Goal: Transaction & Acquisition: Book appointment/travel/reservation

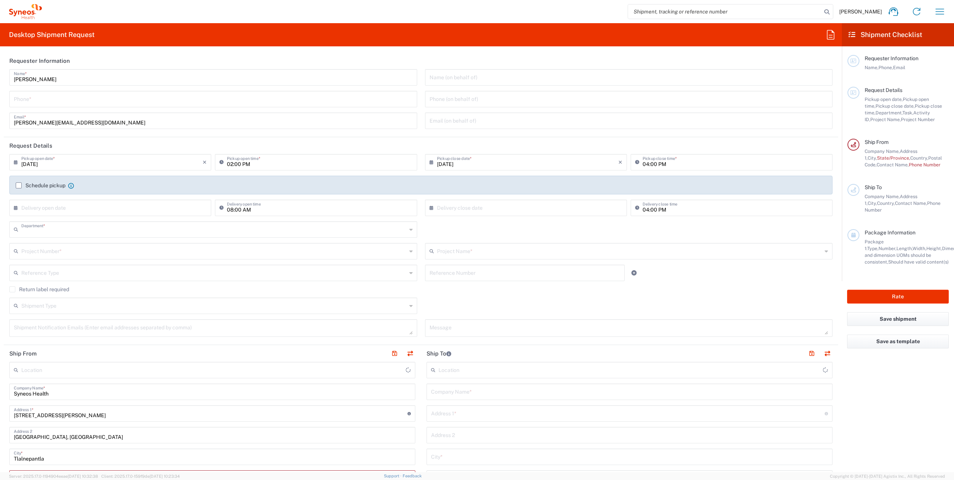
type input "8350"
type input "Mexico"
type input "INC Research Clin Svcs Mexico"
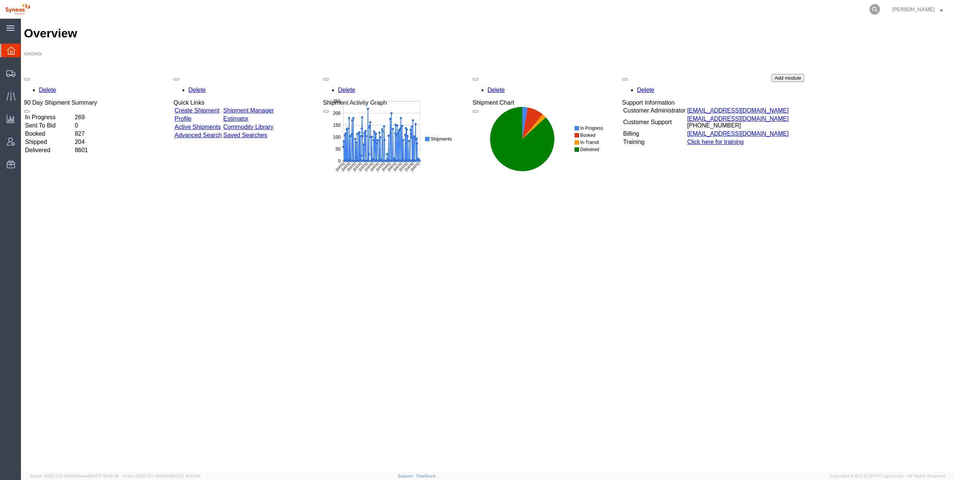
click at [869, 8] on icon at bounding box center [874, 9] width 10 height 10
click at [746, 10] on input "search" at bounding box center [755, 9] width 227 height 18
paste input "56544267"
type input "56544267"
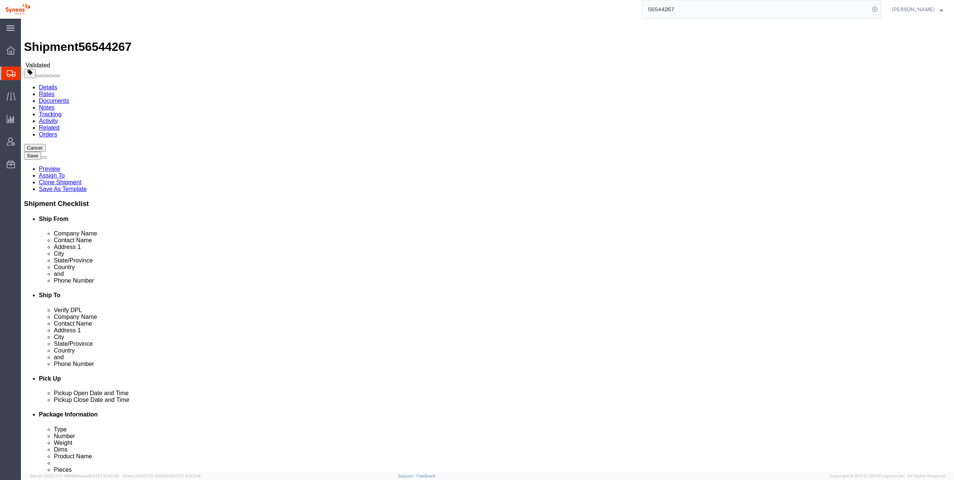
select select
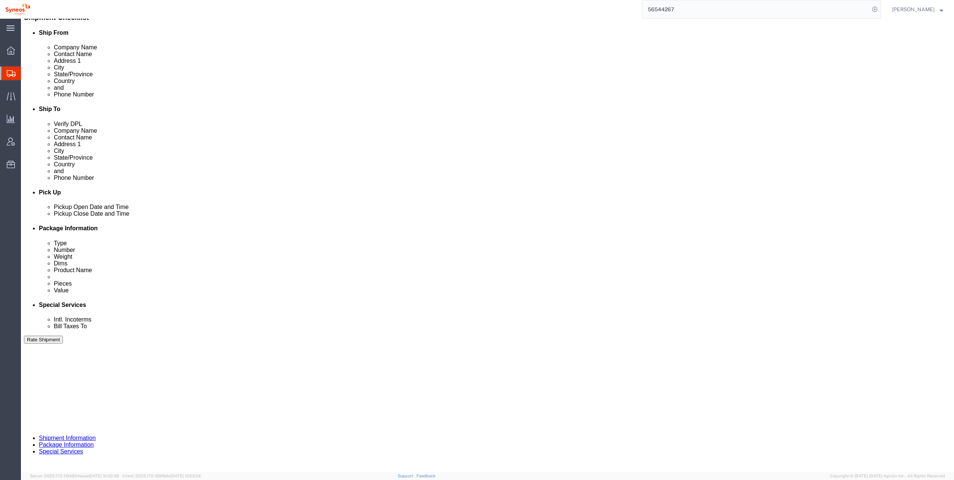
scroll to position [187, 0]
click button "Rate Shipment"
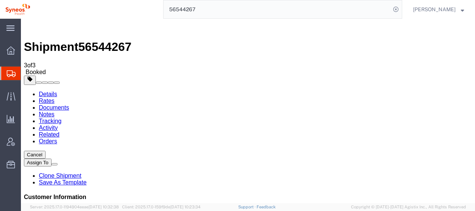
click at [0, 53] on html "main_menu Created with Sketch. Collapse Menu Overview Shipments Shipment Manage…" at bounding box center [237, 105] width 475 height 211
click at [7, 52] on icon at bounding box center [11, 50] width 8 height 8
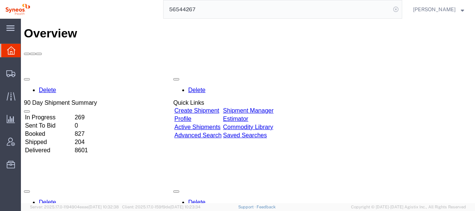
click at [391, 7] on icon at bounding box center [396, 9] width 10 height 10
click at [373, 10] on agx-global-search at bounding box center [282, 9] width 239 height 19
click at [391, 10] on icon at bounding box center [396, 9] width 10 height 10
click at [340, 11] on input "search" at bounding box center [277, 9] width 227 height 18
paste input "56544197"
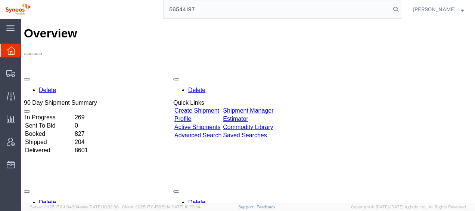
type input "56544197"
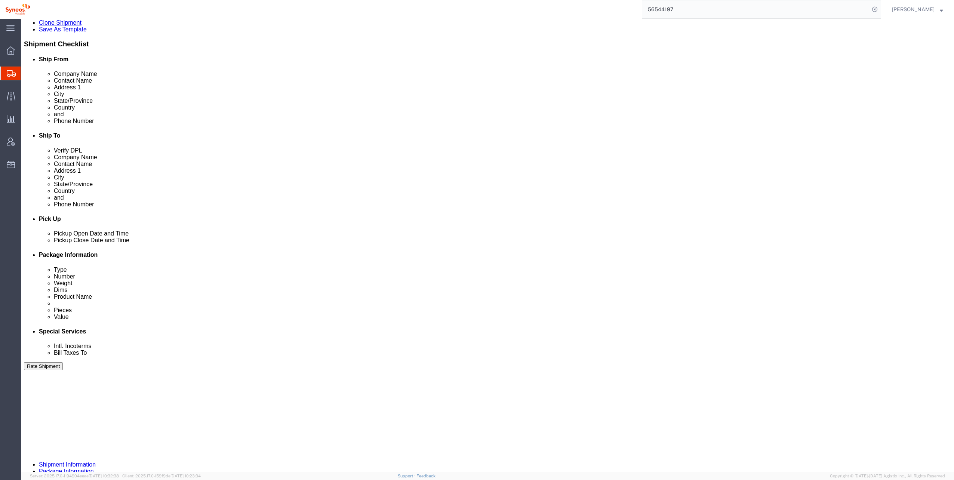
scroll to position [187, 0]
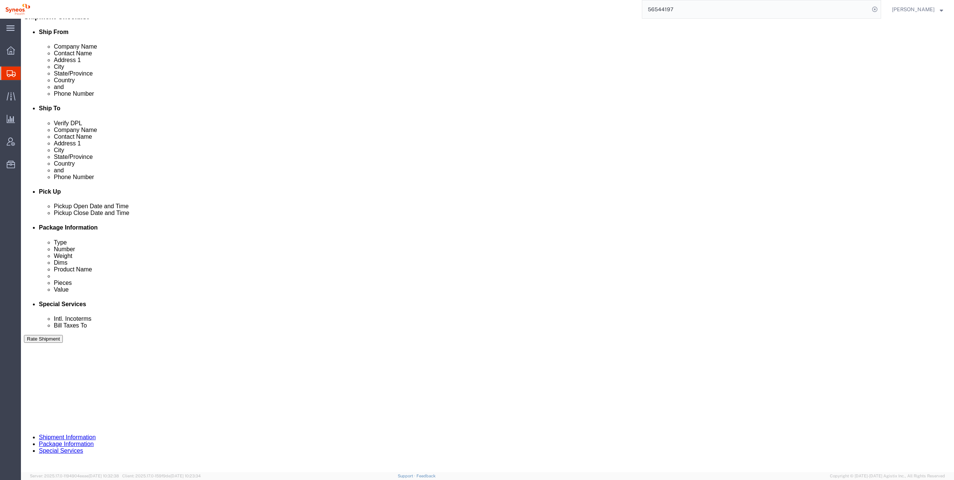
click button "Rate Shipment"
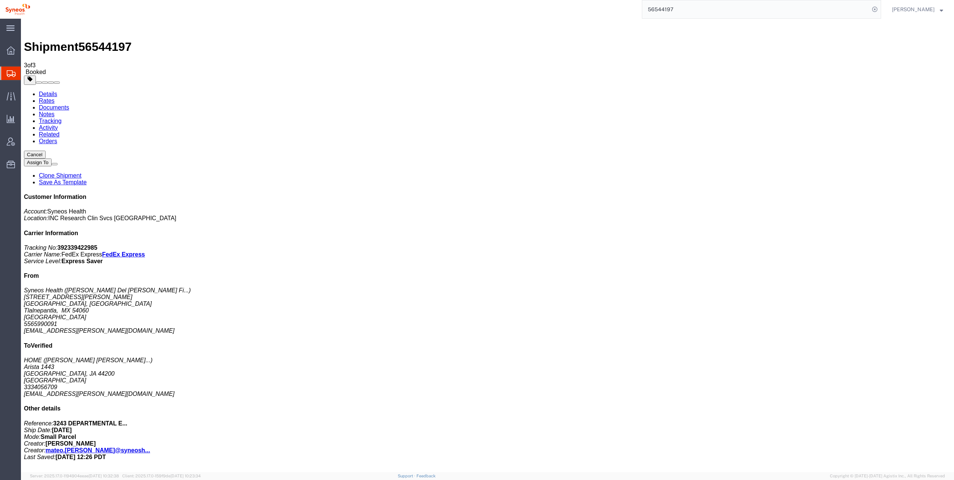
drag, startPoint x: 435, startPoint y: 27, endPoint x: 87, endPoint y: 132, distance: 363.9
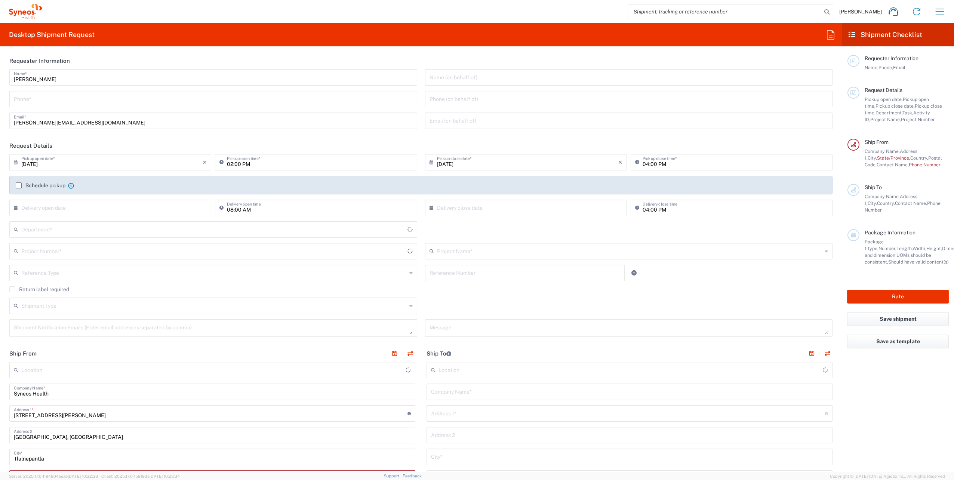
type input "8350"
type input "[GEOGRAPHIC_DATA]"
type input "INC Research Clin Svcs [GEOGRAPHIC_DATA]"
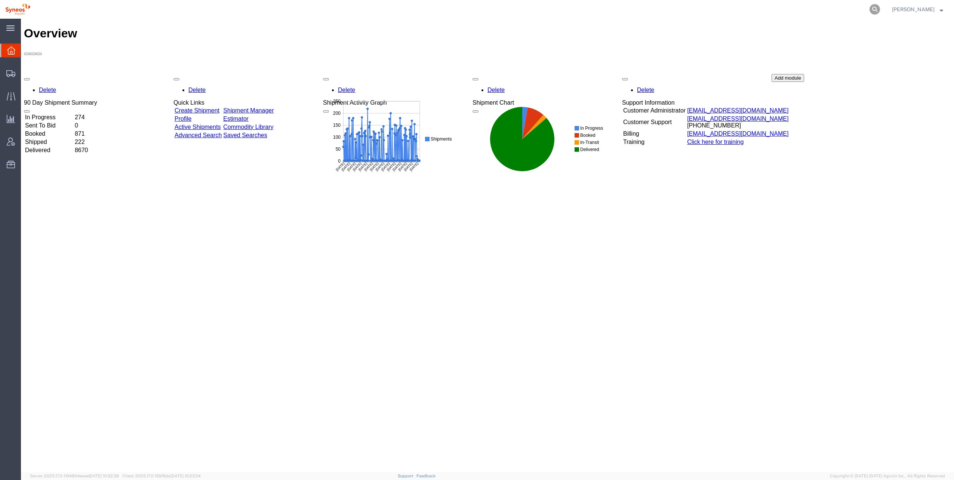
click at [869, 12] on icon at bounding box center [874, 9] width 10 height 10
click at [821, 10] on input "search" at bounding box center [755, 9] width 227 height 18
paste input "56553936"
type input "56553936"
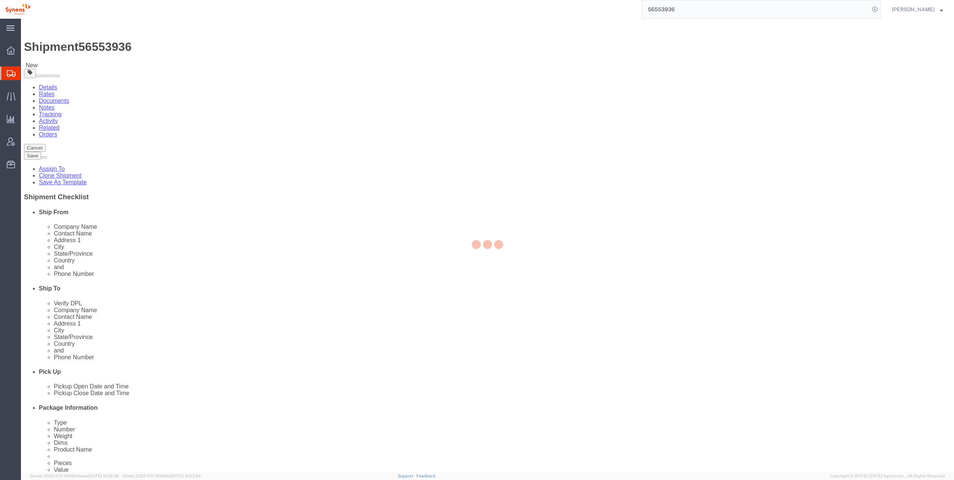
select select "48954"
select select
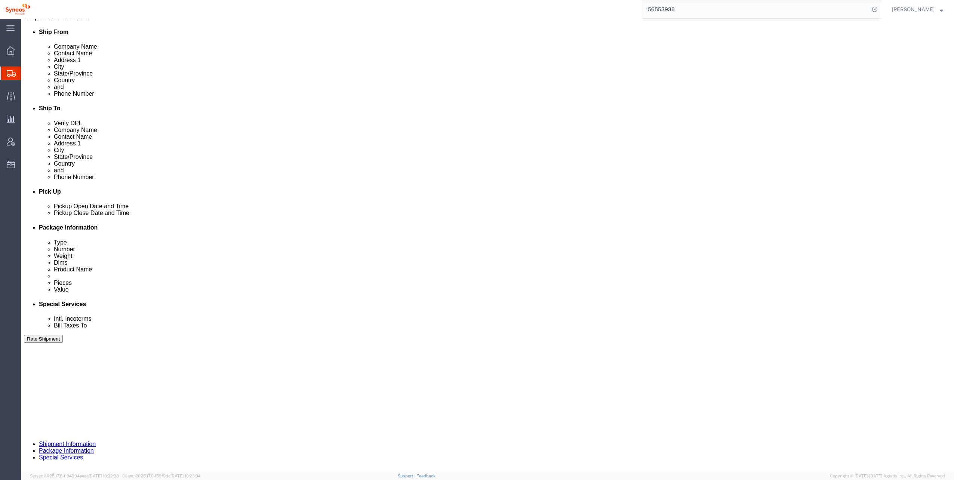
scroll to position [187, 0]
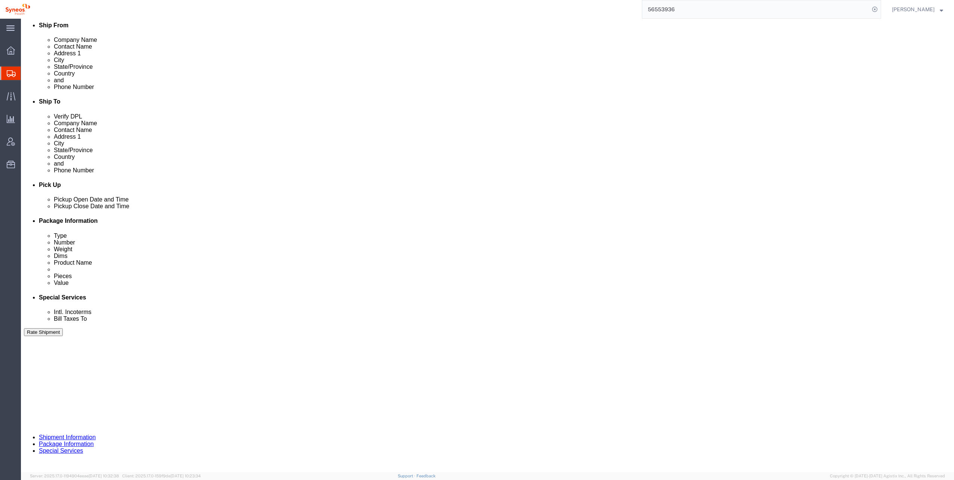
click button "Rate Shipment"
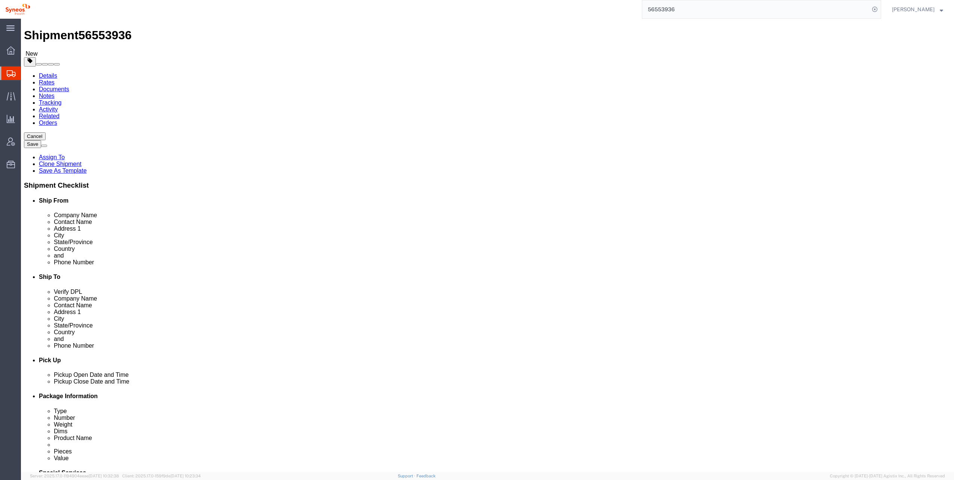
scroll to position [0, 0]
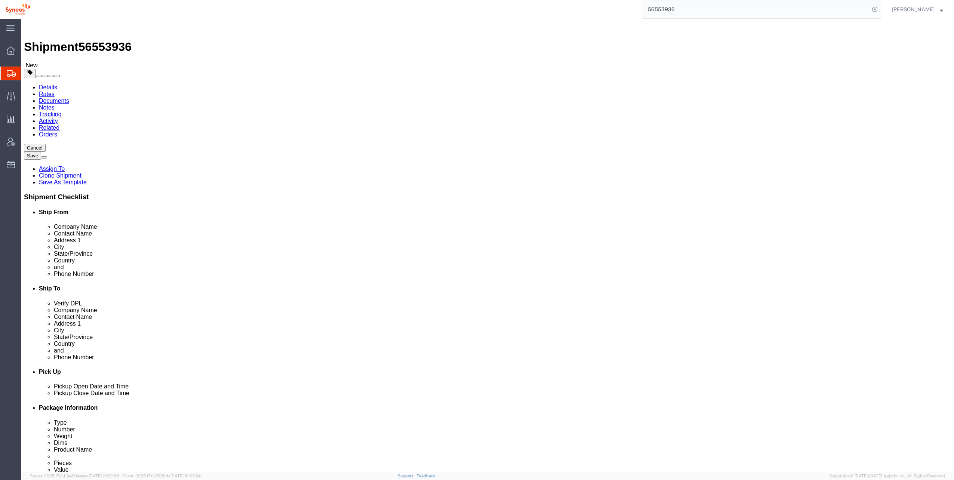
click icon
click link "Add Content"
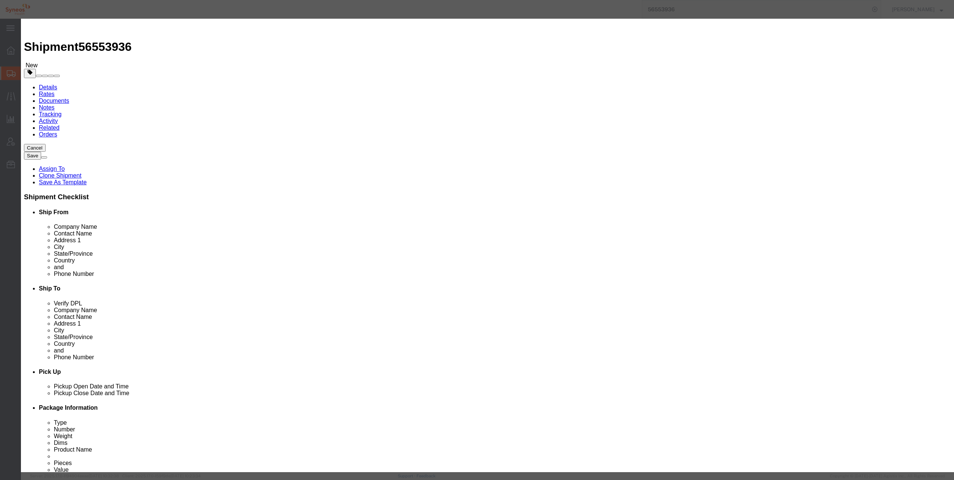
click input "text"
click button "Close"
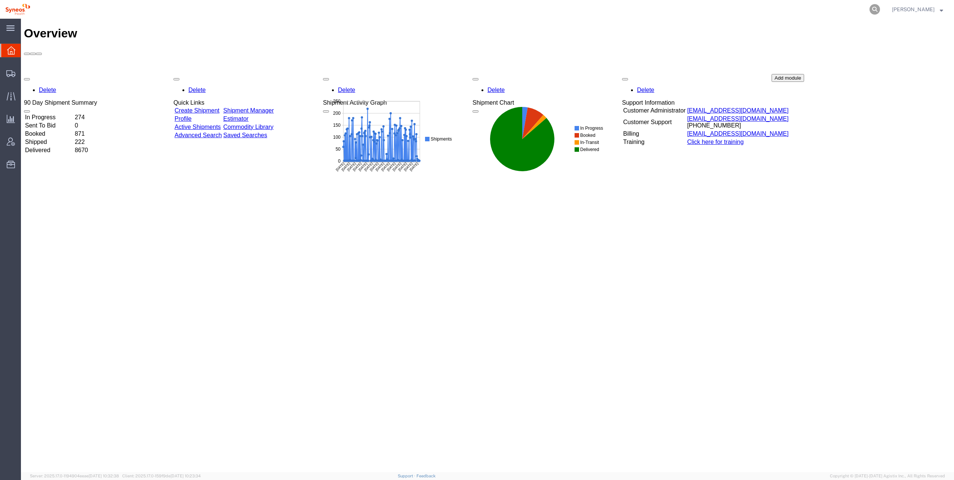
click at [869, 7] on icon at bounding box center [874, 9] width 10 height 10
click at [806, 10] on input "search" at bounding box center [755, 9] width 227 height 18
type input "56556700"
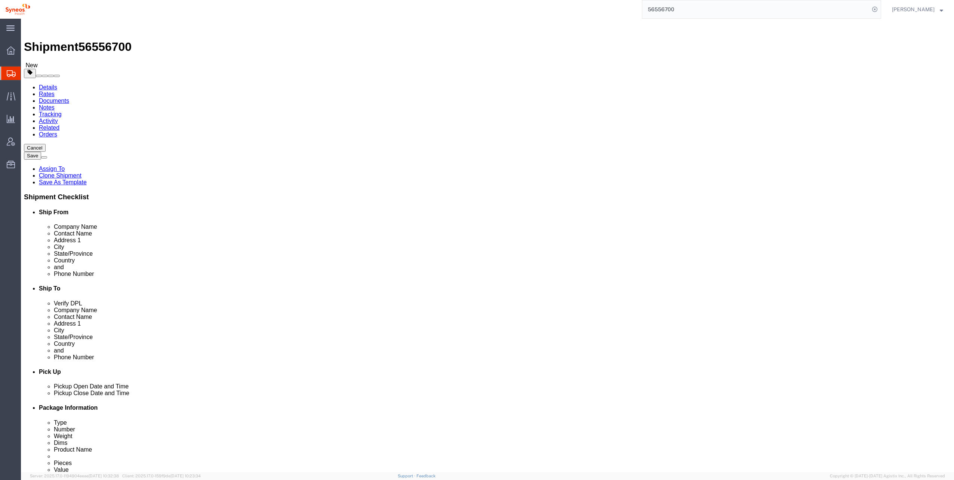
select select "48905"
select select
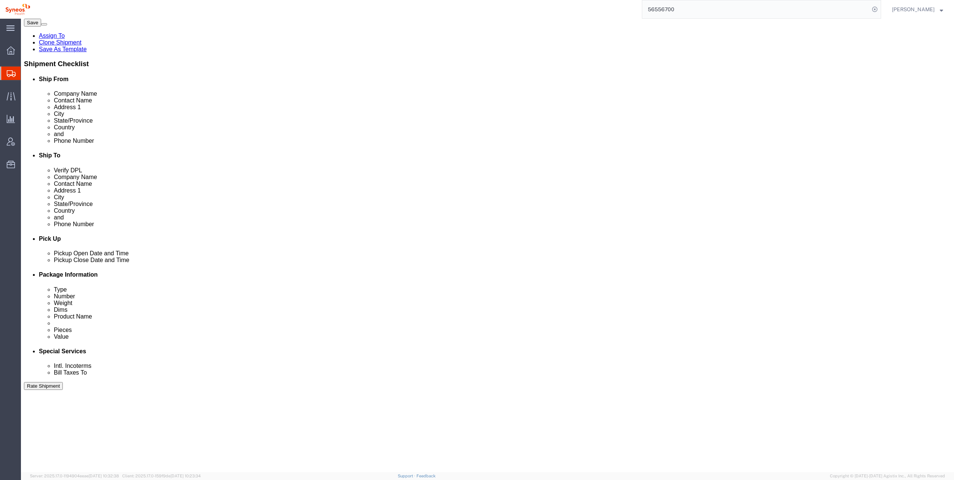
scroll to position [187, 0]
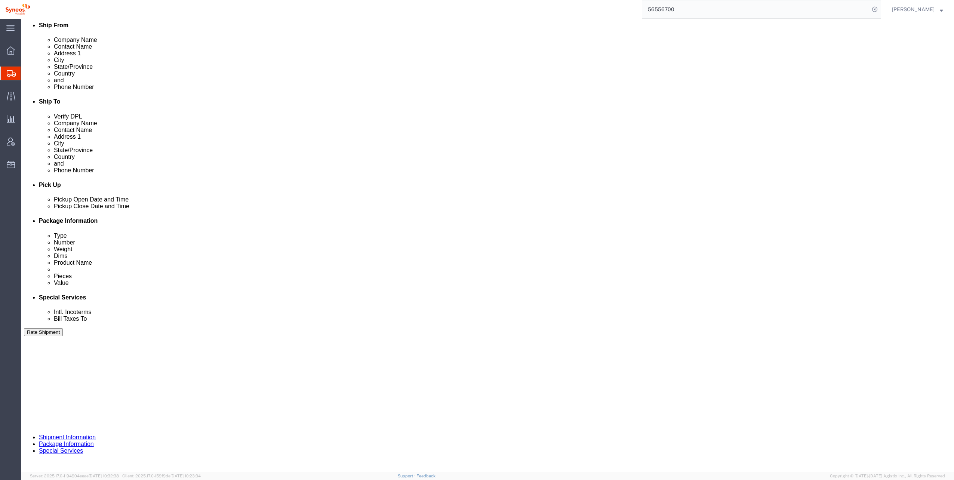
click icon
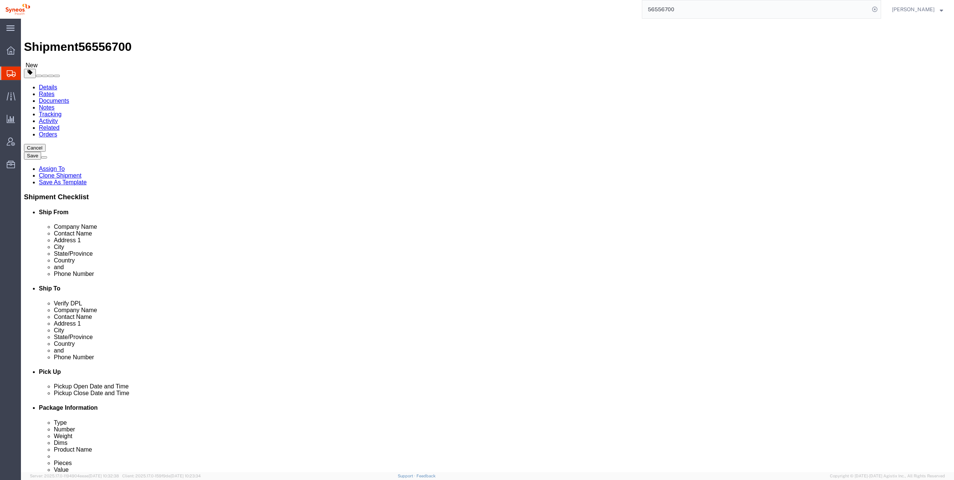
click link "Add Content"
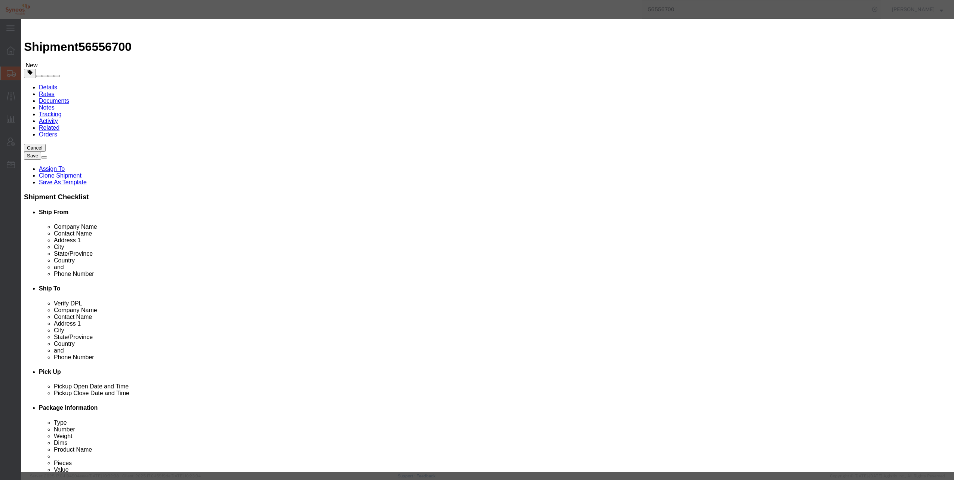
click input "text"
click button "Close"
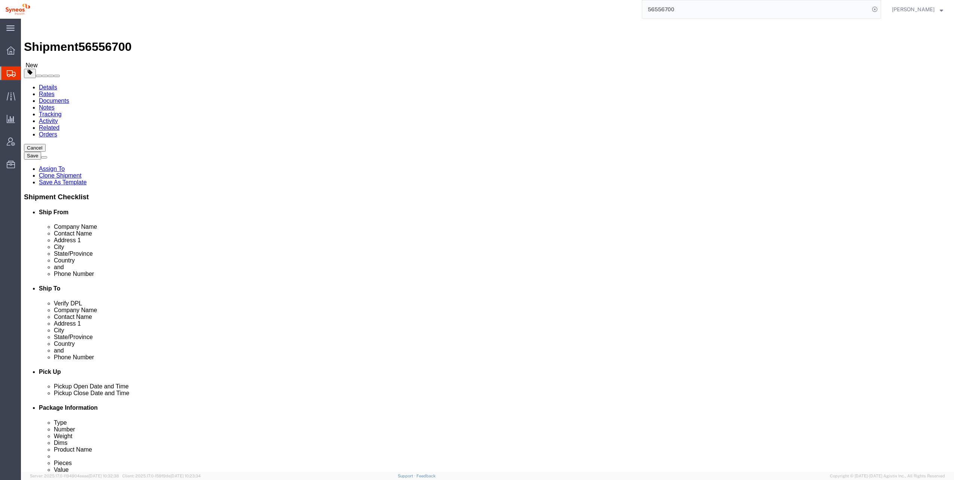
click icon
click div "Location IVH [GEOGRAPHIC_DATA] [GEOGRAPHIC_DATA] de CV My Profile Location [PER…"
type input "inc"
select select "48954"
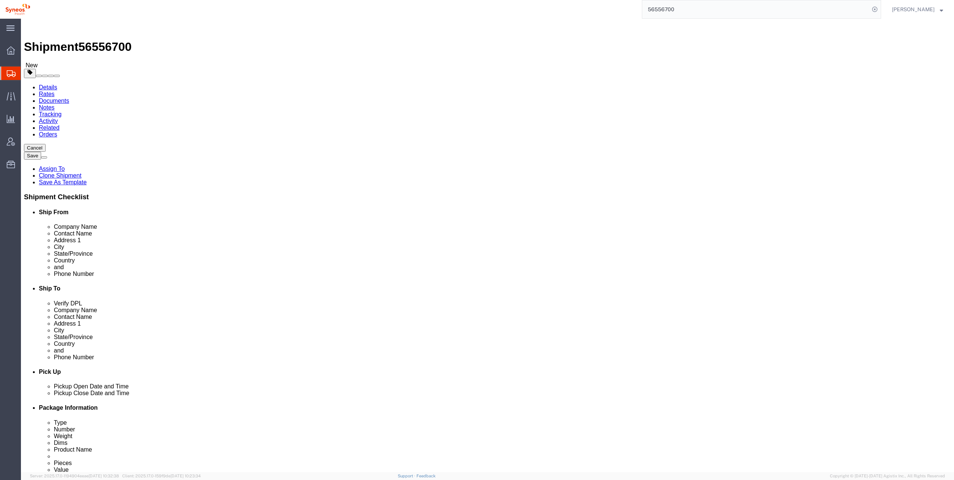
select select "MX"
click link "Package Information"
click div "Package Type Select Bale(s) Basket(s) Bolt(s) Bottle(s) Buckets Bulk Bundle(s) …"
click link "Add Content"
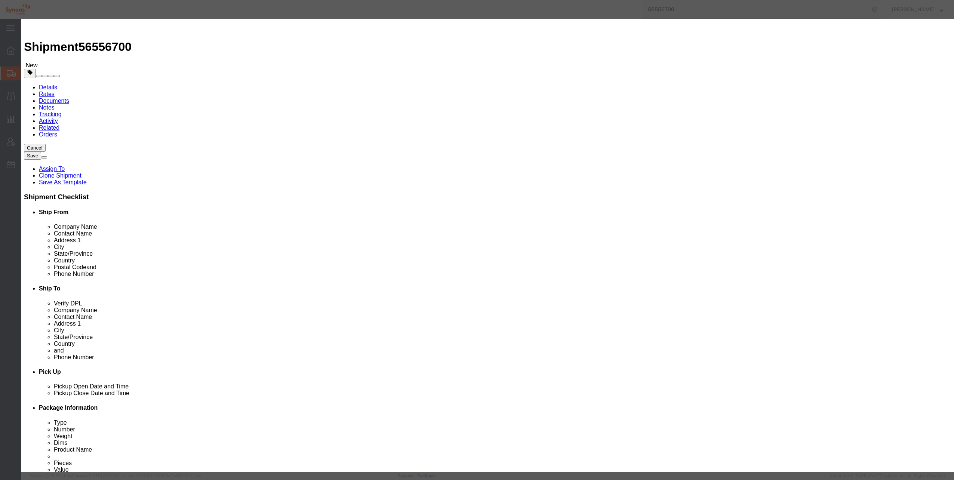
click input "text"
type input "documents"
click h3 "Add content"
click input "0"
type input "1"
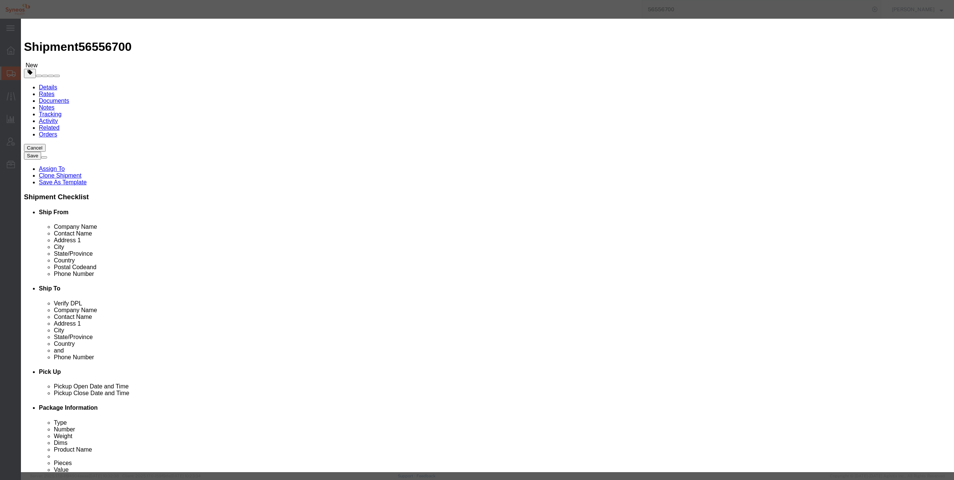
click input "text"
type input "20"
click button "Save & Close"
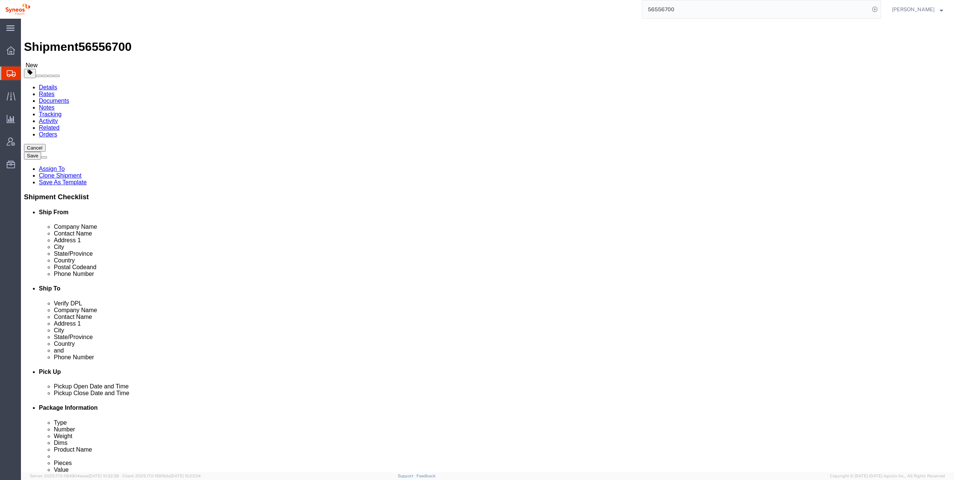
click button "Rate Shipment"
click icon
click input "[PERSON_NAME]"
type input "[PERSON_NAME]"
click input "52 55 20124959"
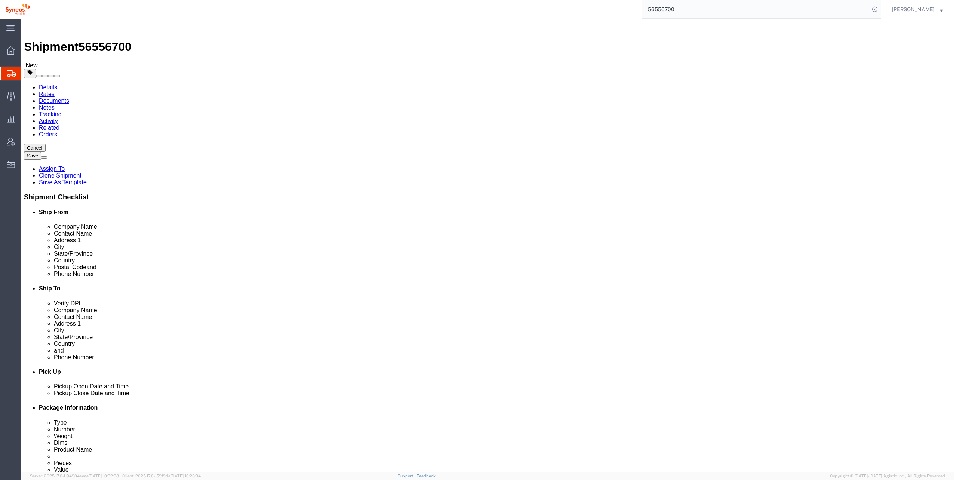
click input "52 55 20124959"
type input "5565990091"
click input "Ship To Location / Company Name : This field is required."
type input "Home"
click button "Rate Shipment"
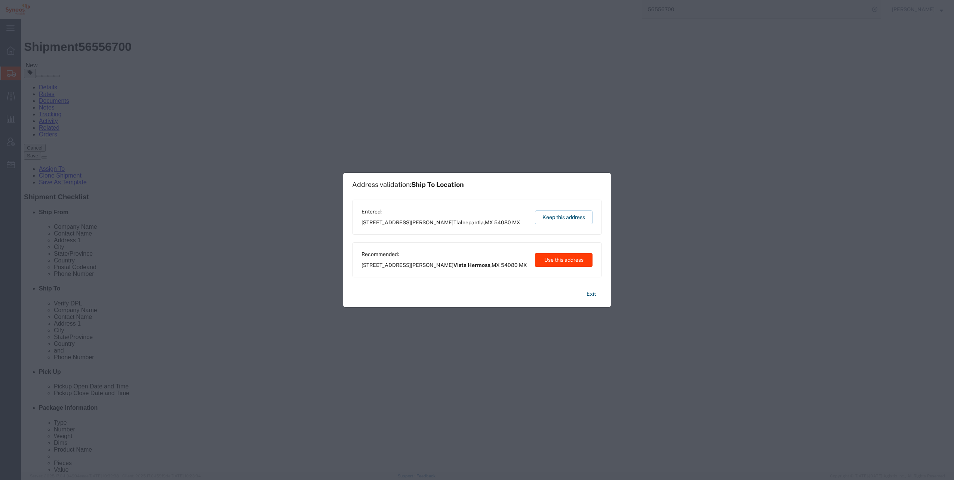
click at [561, 259] on button "Use this address" at bounding box center [564, 260] width 58 height 14
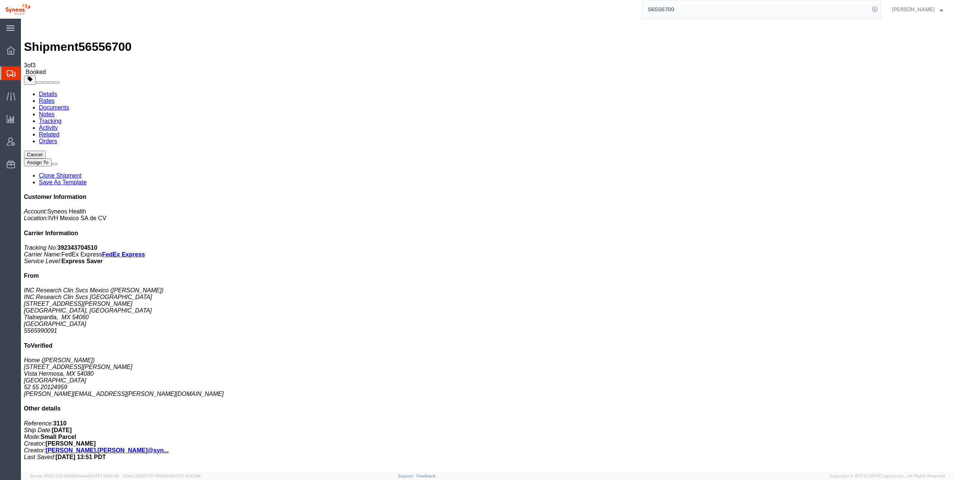
drag, startPoint x: 567, startPoint y: 19, endPoint x: 98, endPoint y: 131, distance: 482.6
click at [43, 91] on link "Details" at bounding box center [48, 94] width 18 height 6
click button "button"
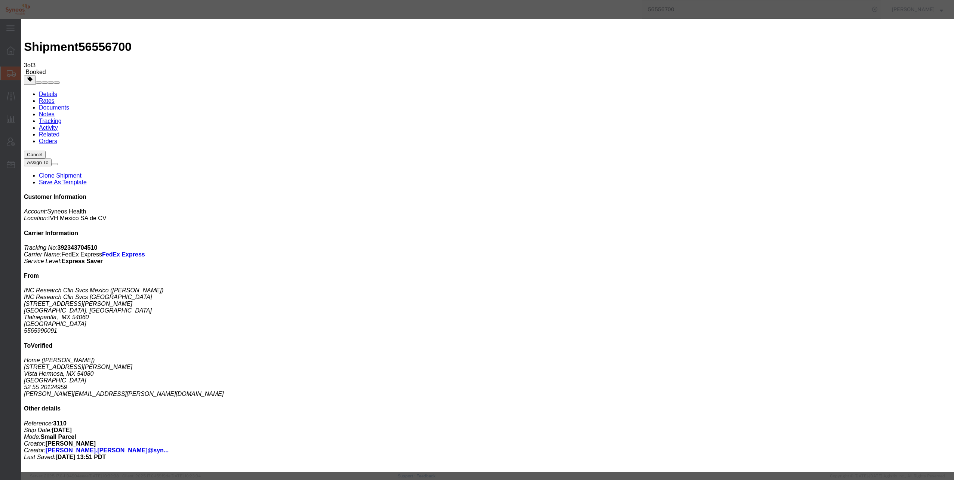
click input "text"
click select "Select Account Type Activity ID Airline Appointment Number ASN Batch Request # …"
click button "Cancel"
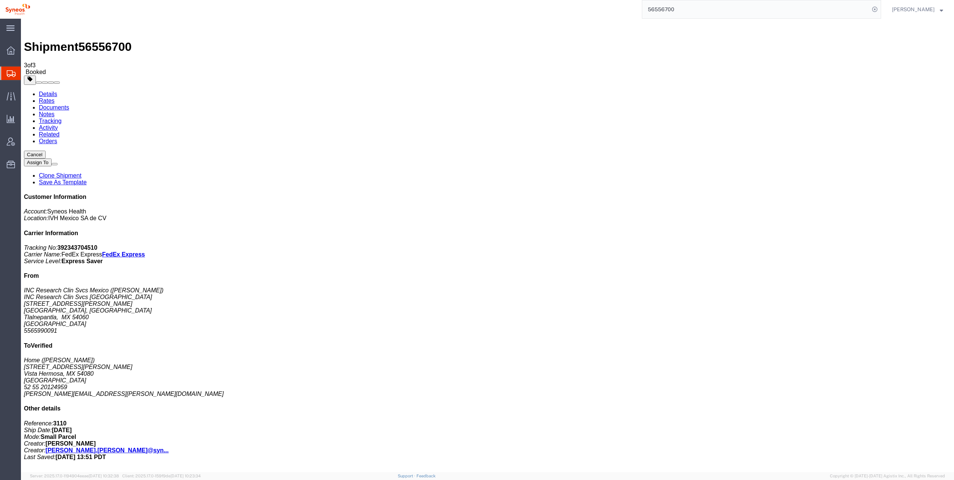
click button "Cancel"
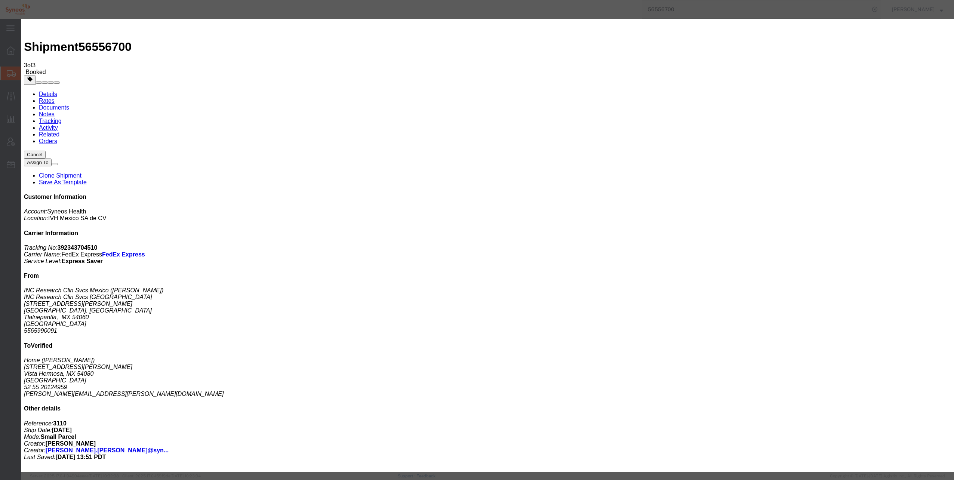
click button "No"
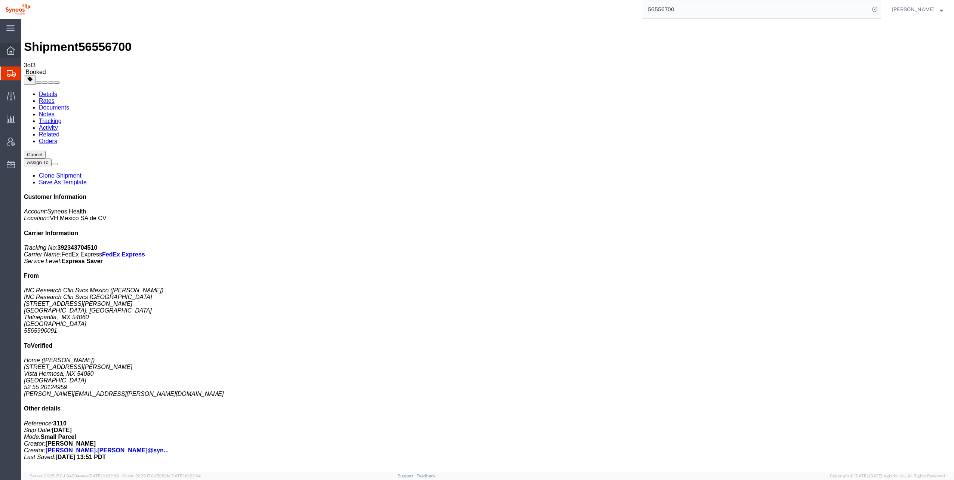
click at [13, 46] on icon at bounding box center [11, 50] width 8 height 8
